Goal: Information Seeking & Learning: Learn about a topic

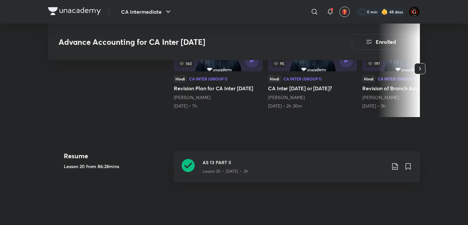
scroll to position [262, 0]
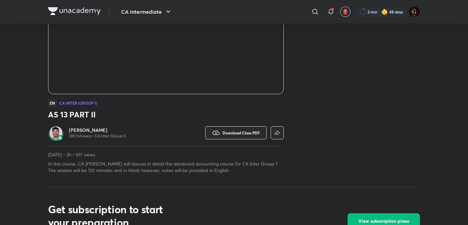
scroll to position [197, 0]
